Goal: Task Accomplishment & Management: Manage account settings

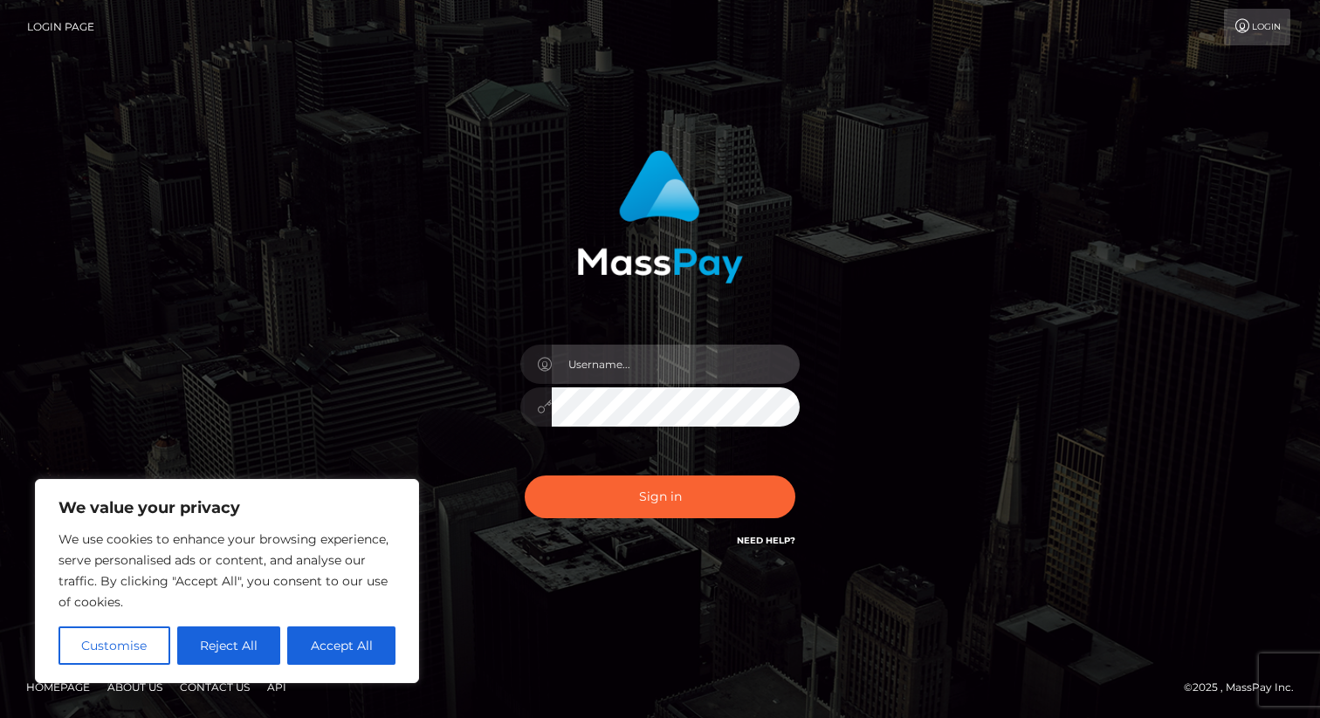
click at [554, 373] on input "text" at bounding box center [676, 364] width 248 height 39
type input "hello.tittybbg@gmail.com"
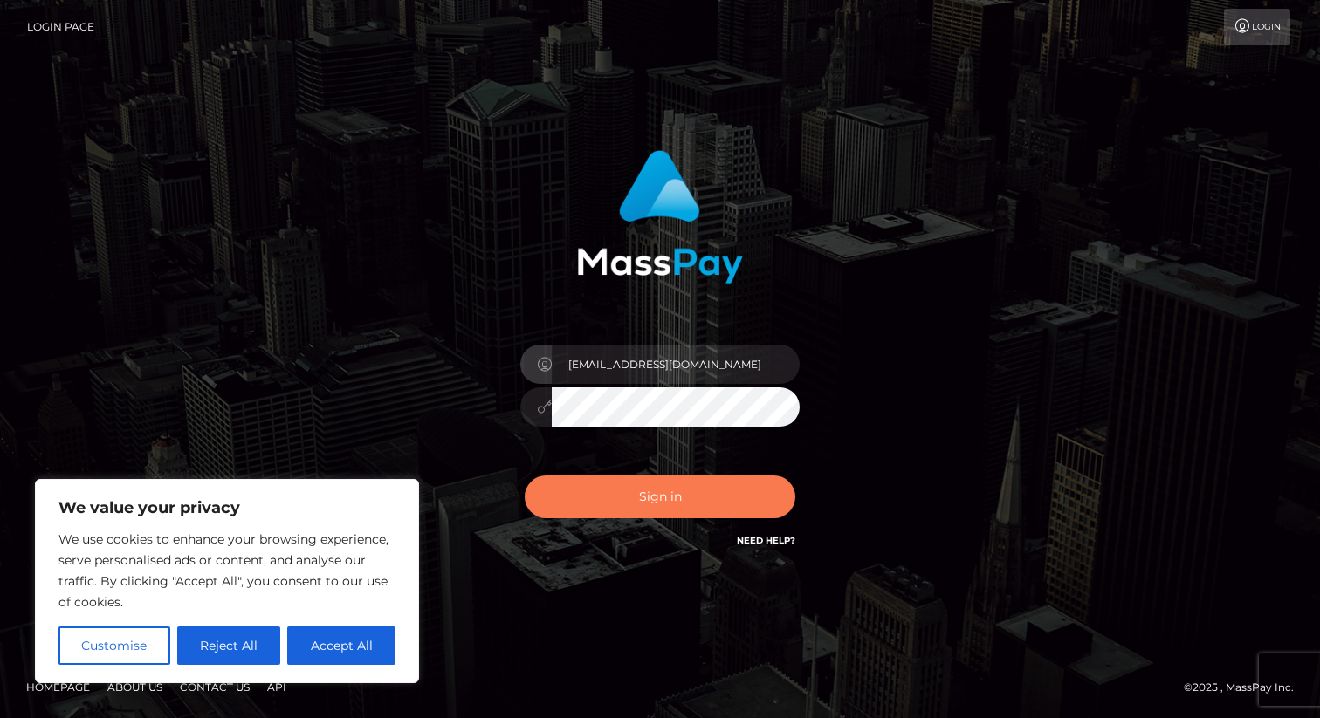
click at [698, 497] on button "Sign in" at bounding box center [660, 497] width 271 height 43
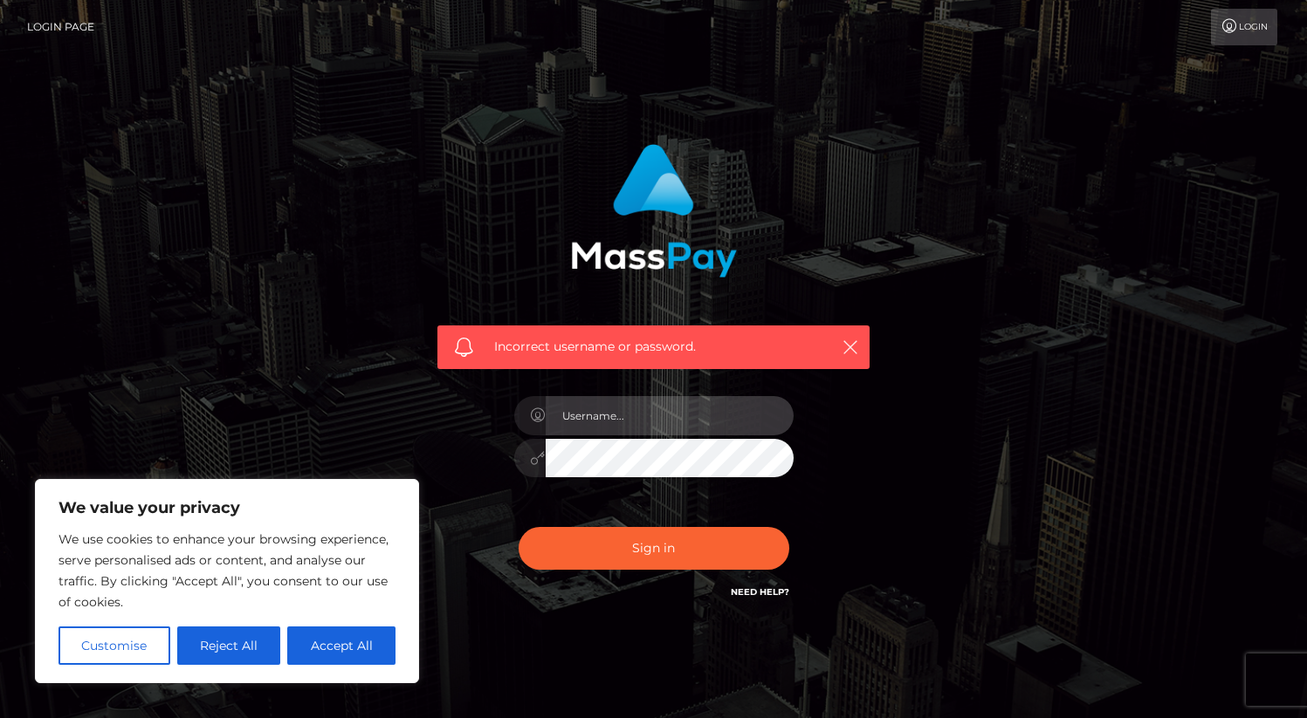
click at [632, 413] on input "text" at bounding box center [670, 415] width 248 height 39
type input "aGVsbG8udGl0dHliYmdAZ21haWwuY29t"
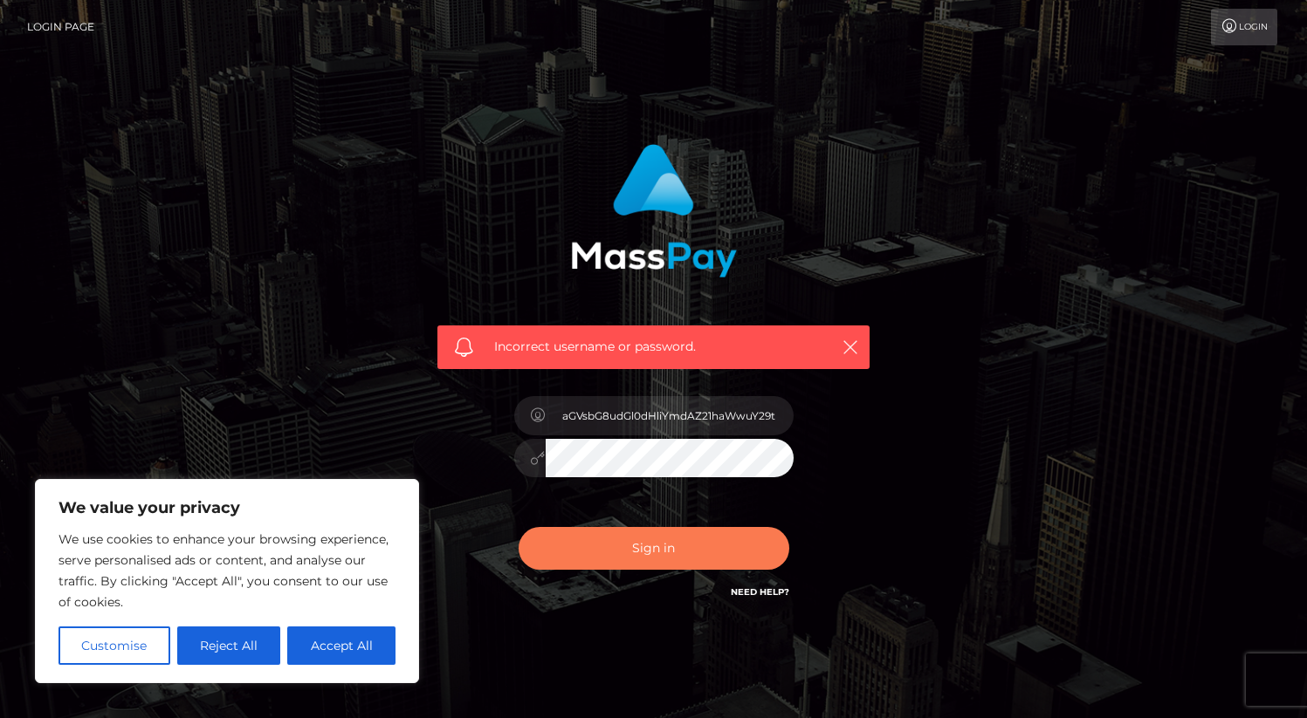
click at [683, 542] on button "Sign in" at bounding box center [654, 548] width 271 height 43
